Goal: Task Accomplishment & Management: Manage account settings

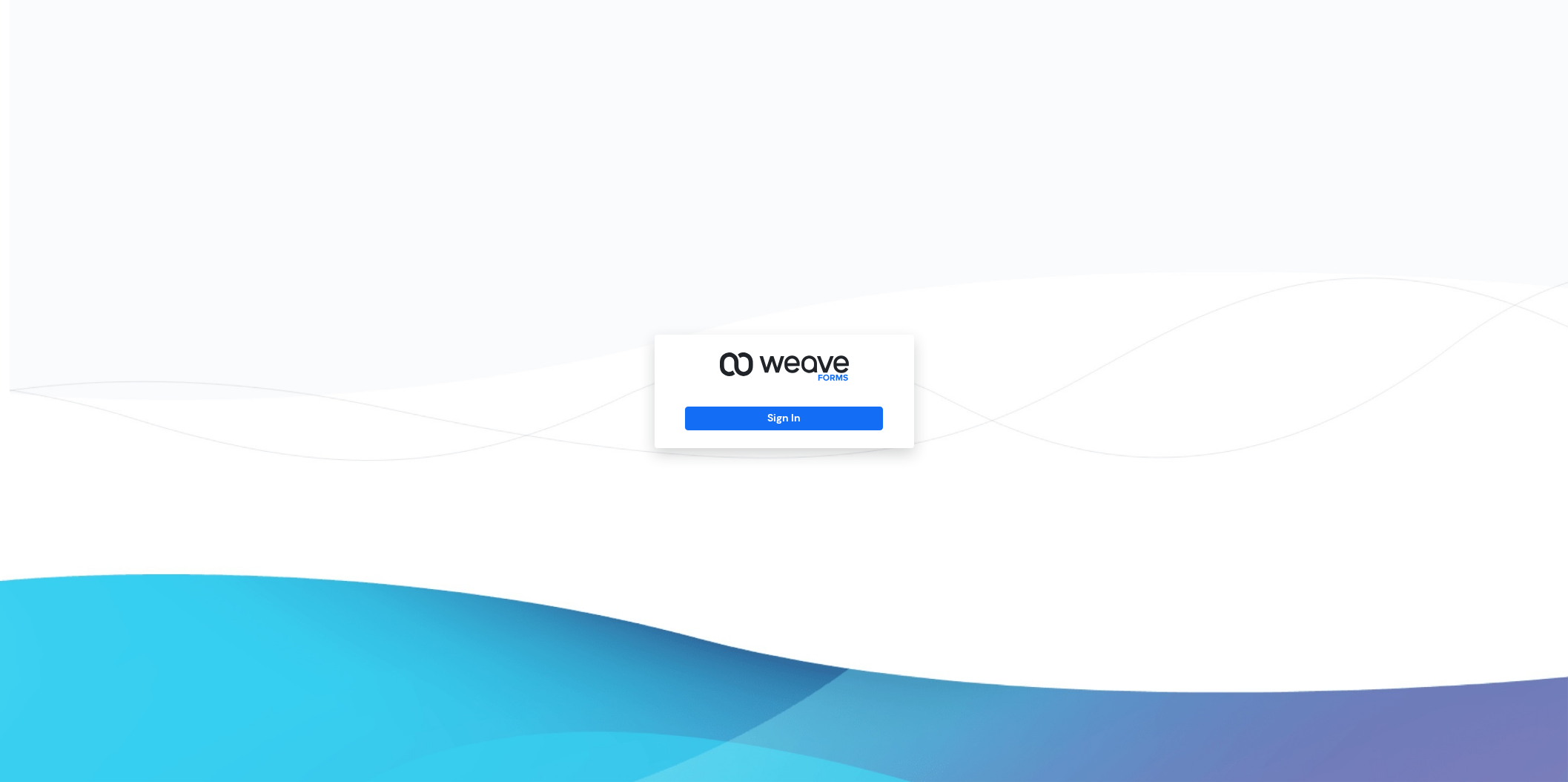
click at [743, 403] on div "Sign In" at bounding box center [784, 391] width 259 height 113
click at [753, 419] on button "Sign In" at bounding box center [783, 418] width 198 height 24
